Goal: Complete application form

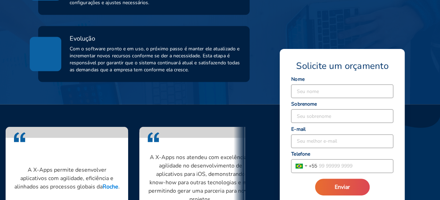
scroll to position [594, 0]
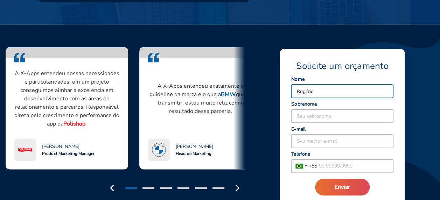
type input "Rogério"
type input "[PERSON_NAME]"
type input "[PERSON_NAME][EMAIL_ADDRESS][DOMAIN_NAME]"
type input "55 21 99520 3410"
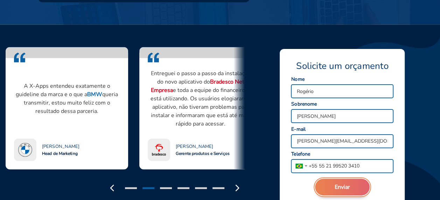
click at [347, 190] on span "Enviar" at bounding box center [341, 187] width 15 height 8
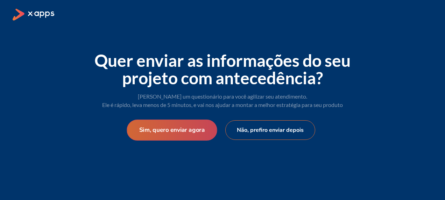
click at [179, 134] on button "Sim, quero enviar agora" at bounding box center [172, 130] width 90 height 21
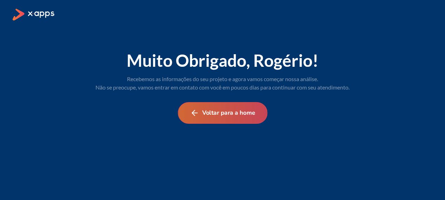
click at [210, 119] on button "Voltar para a home" at bounding box center [223, 113] width 90 height 22
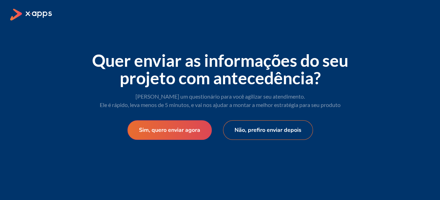
select select "BR"
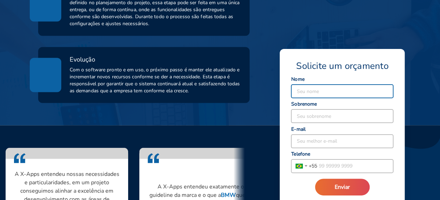
scroll to position [594, 0]
